Goal: Task Accomplishment & Management: Use online tool/utility

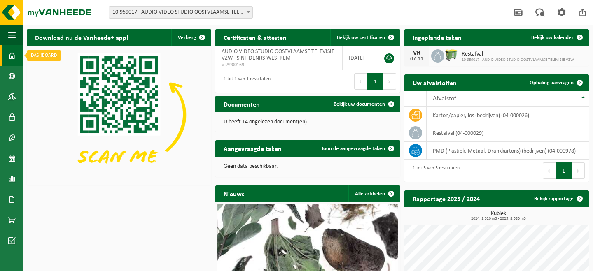
click at [9, 60] on span at bounding box center [11, 55] width 7 height 21
click at [11, 73] on span at bounding box center [11, 76] width 7 height 21
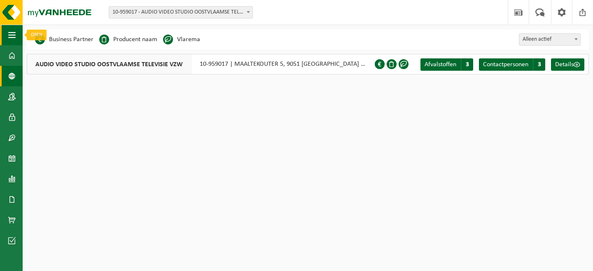
click at [12, 31] on span "button" at bounding box center [11, 35] width 7 height 21
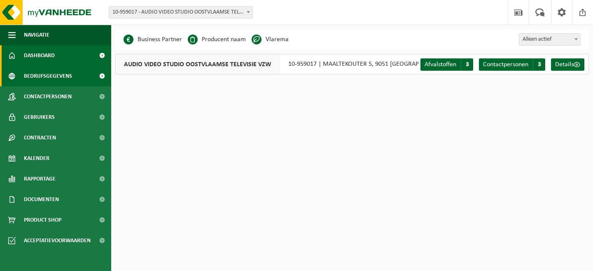
click at [41, 52] on span "Dashboard" at bounding box center [39, 55] width 31 height 21
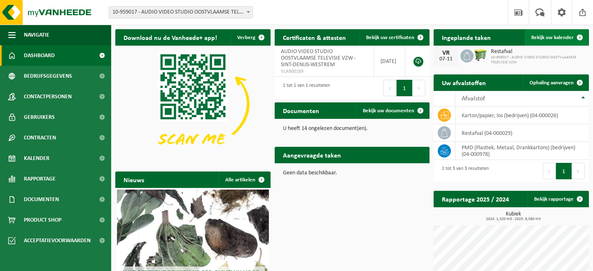
click at [552, 37] on span "Bekijk uw kalender" at bounding box center [552, 37] width 42 height 5
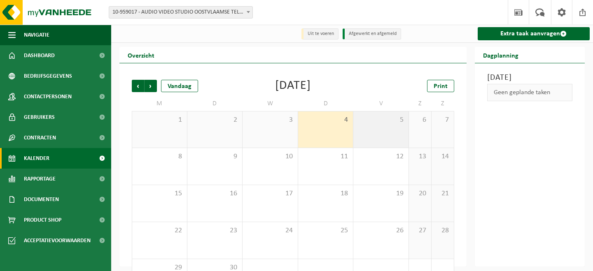
click at [397, 124] on span "5" at bounding box center [380, 120] width 47 height 9
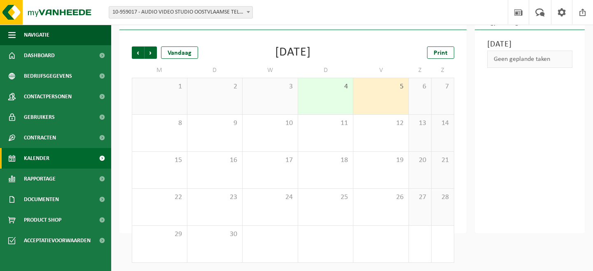
scroll to position [33, 0]
click at [508, 68] on div "Geen geplande taken" at bounding box center [530, 59] width 86 height 17
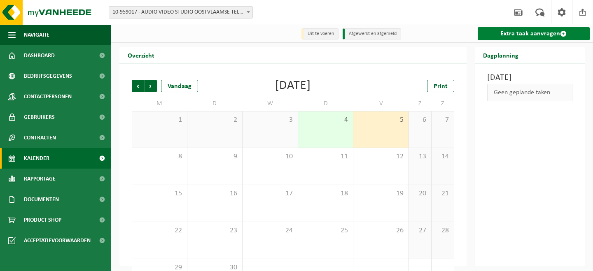
click at [526, 33] on link "Extra taak aanvragen" at bounding box center [534, 33] width 112 height 13
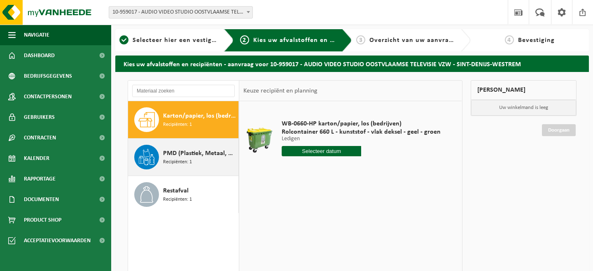
click at [181, 153] on span "PMD (Plastiek, Metaal, Drankkartons) (bedrijven)" at bounding box center [199, 154] width 73 height 10
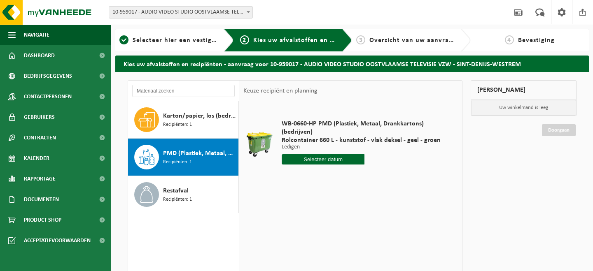
click at [311, 159] on input "text" at bounding box center [323, 159] width 83 height 10
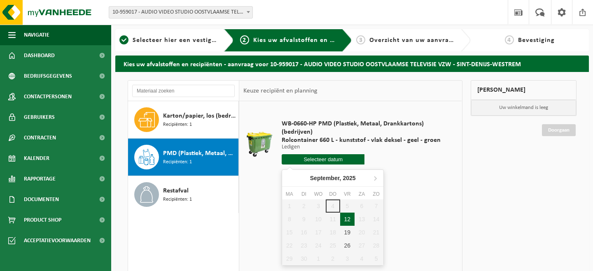
click at [346, 219] on div "12" at bounding box center [347, 219] width 14 height 13
type input "Van [DATE]"
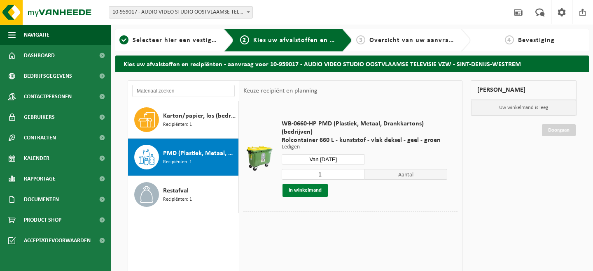
click at [306, 192] on button "In winkelmand" at bounding box center [305, 190] width 45 height 13
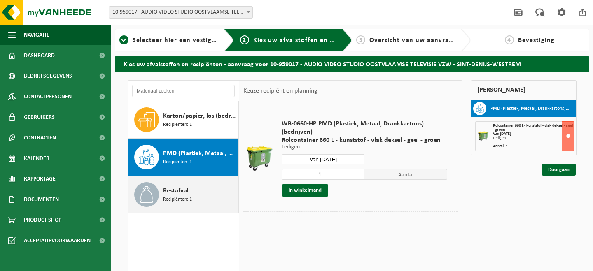
click at [168, 192] on span "Restafval" at bounding box center [176, 191] width 26 height 10
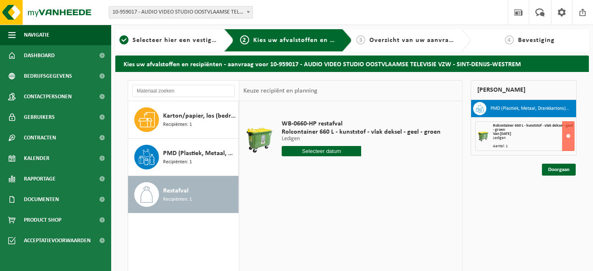
click at [333, 150] on input "text" at bounding box center [321, 151] width 79 height 10
click at [348, 210] on div "12" at bounding box center [347, 211] width 14 height 13
type input "Van 2025-09-12"
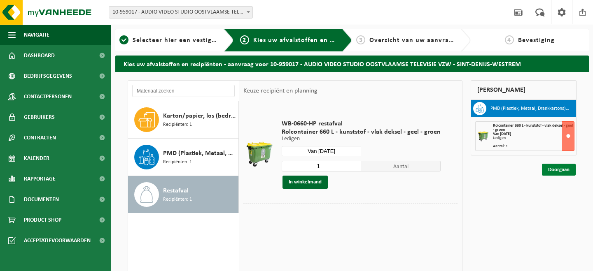
click at [563, 171] on link "Doorgaan" at bounding box center [559, 170] width 34 height 12
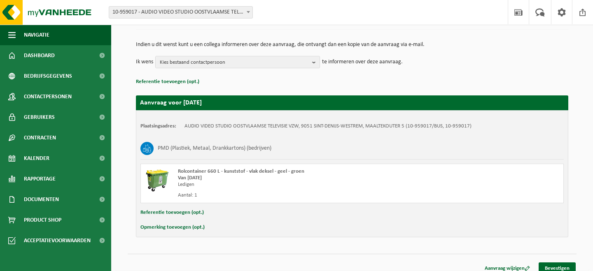
scroll to position [82, 0]
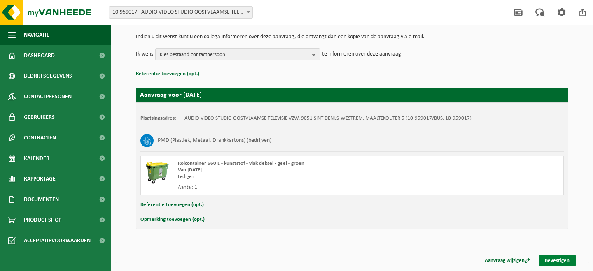
click at [555, 264] on link "Bevestigen" at bounding box center [557, 261] width 37 height 12
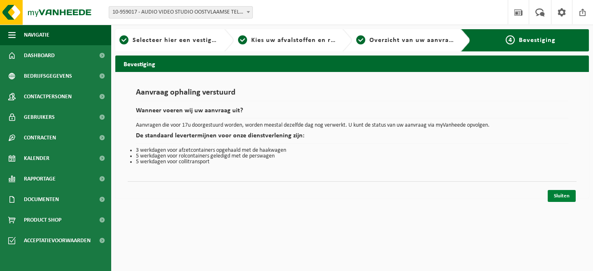
click at [562, 194] on link "Sluiten" at bounding box center [562, 196] width 28 height 12
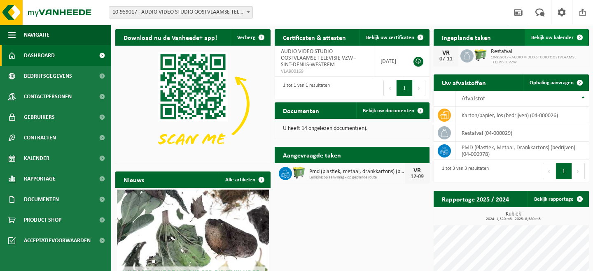
click at [551, 36] on span "Bekijk uw kalender" at bounding box center [552, 37] width 42 height 5
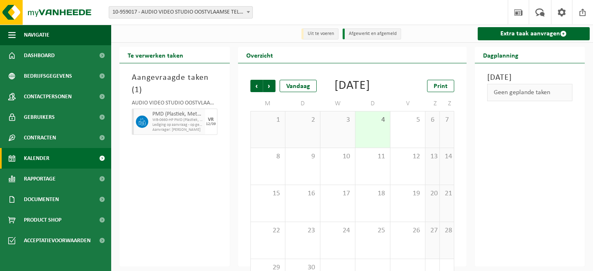
click at [173, 117] on span "PMD (Plastiek, Metaal, Drankkartons) (bedrijven)" at bounding box center [177, 114] width 51 height 7
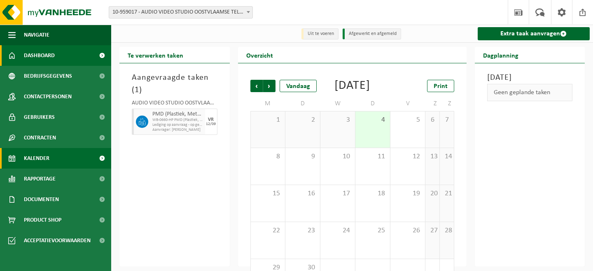
click at [44, 49] on span "Dashboard" at bounding box center [39, 55] width 31 height 21
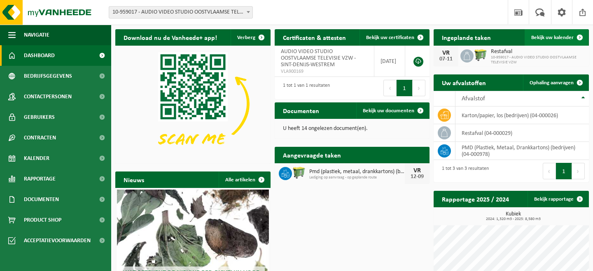
click at [554, 35] on span "Bekijk uw kalender" at bounding box center [552, 37] width 42 height 5
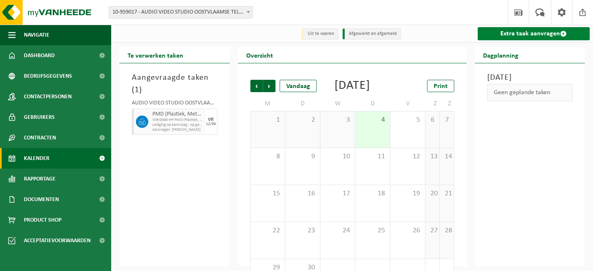
click at [522, 36] on link "Extra taak aanvragen" at bounding box center [534, 33] width 112 height 13
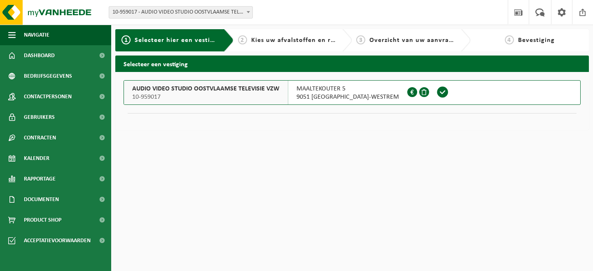
click at [178, 90] on span "AUDIO VIDEO STUDIO OOSTVLAAMSE TELEVISIE VZW" at bounding box center [205, 89] width 147 height 8
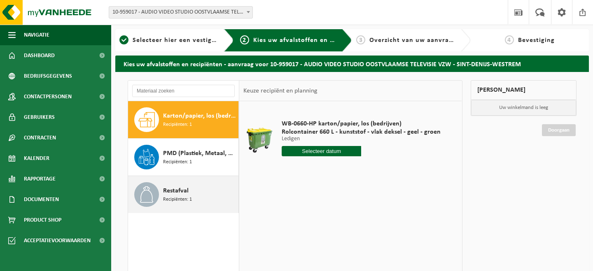
click at [175, 191] on span "Restafval" at bounding box center [176, 191] width 26 height 10
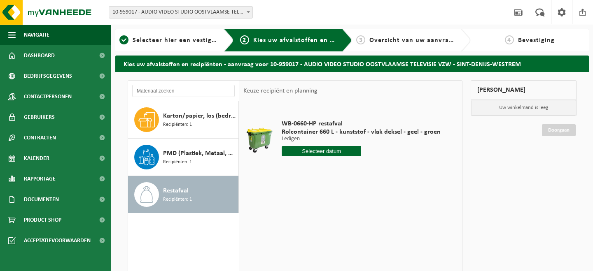
click at [323, 151] on input "text" at bounding box center [321, 151] width 79 height 10
click at [344, 213] on div "12" at bounding box center [347, 211] width 14 height 13
type input "Van 2025-09-12"
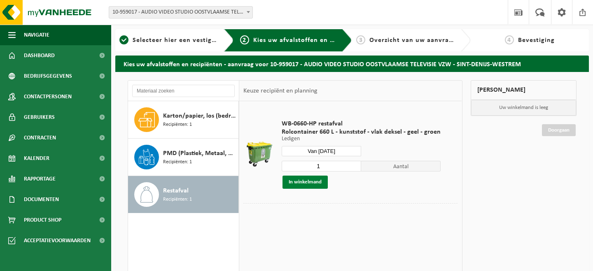
click at [311, 182] on button "In winkelmand" at bounding box center [305, 182] width 45 height 13
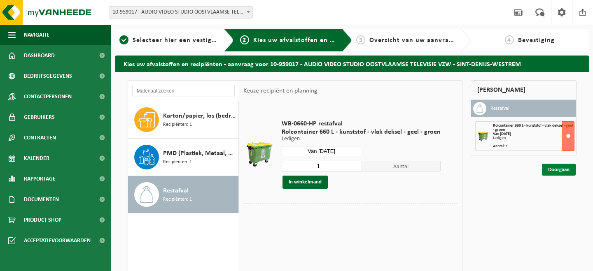
click at [563, 169] on link "Doorgaan" at bounding box center [559, 170] width 34 height 12
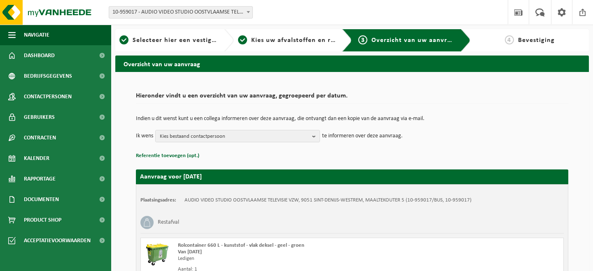
scroll to position [82, 0]
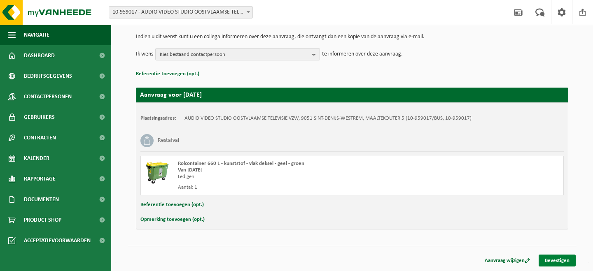
click at [552, 258] on link "Bevestigen" at bounding box center [557, 261] width 37 height 12
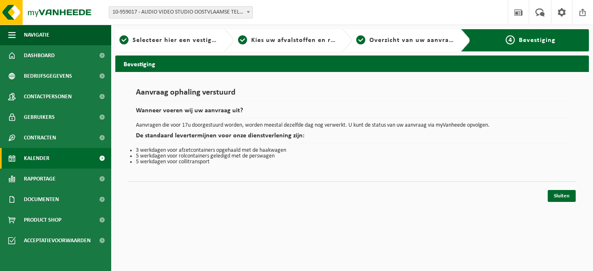
click at [29, 159] on span "Kalender" at bounding box center [37, 158] width 26 height 21
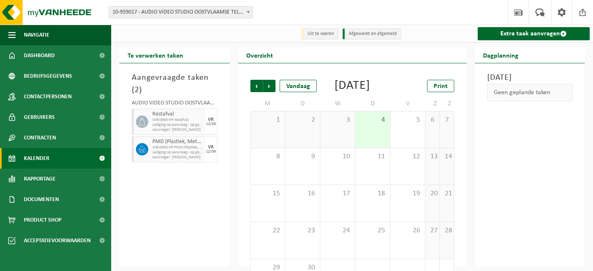
click at [321, 31] on li "Uit te voeren" at bounding box center [319, 33] width 37 height 11
click at [360, 31] on li "Afgewerkt en afgemeld" at bounding box center [372, 33] width 58 height 11
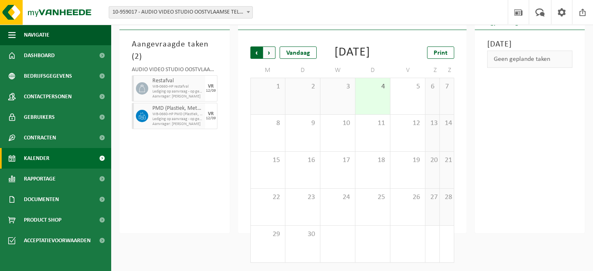
click at [272, 47] on span "Volgende" at bounding box center [269, 53] width 12 height 12
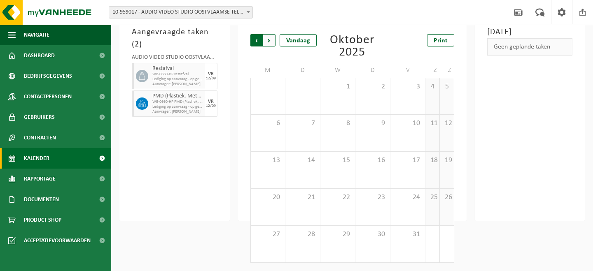
click at [272, 42] on span "Volgende" at bounding box center [269, 40] width 12 height 12
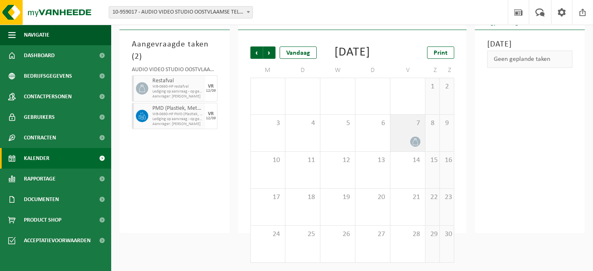
click at [416, 131] on div "7" at bounding box center [407, 133] width 35 height 37
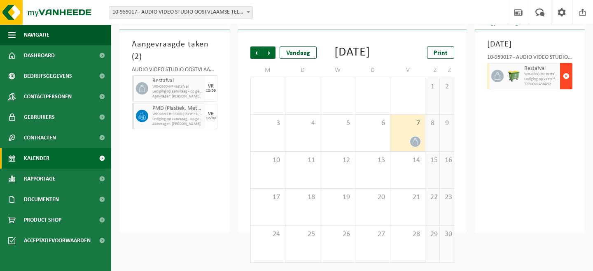
click at [564, 77] on span "button" at bounding box center [566, 76] width 7 height 16
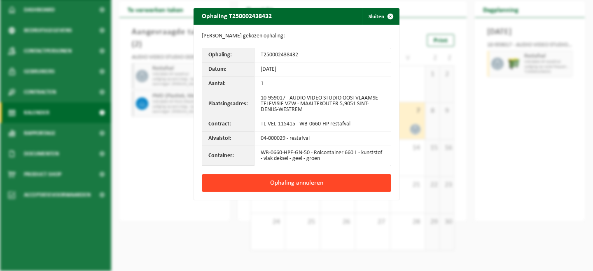
click at [335, 175] on button "Ophaling annuleren" at bounding box center [296, 183] width 189 height 17
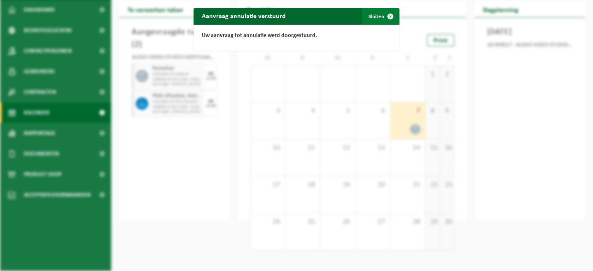
click at [390, 16] on span "button" at bounding box center [390, 16] width 16 height 16
